Goal: Task Accomplishment & Management: Use online tool/utility

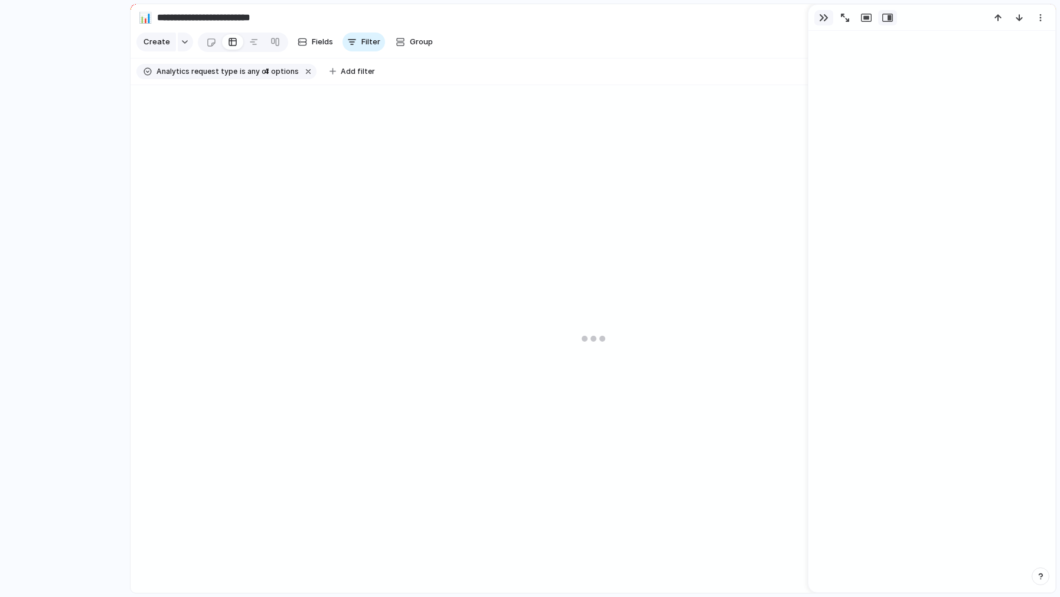
click at [823, 13] on div "button" at bounding box center [823, 17] width 9 height 9
